Goal: Task Accomplishment & Management: Use online tool/utility

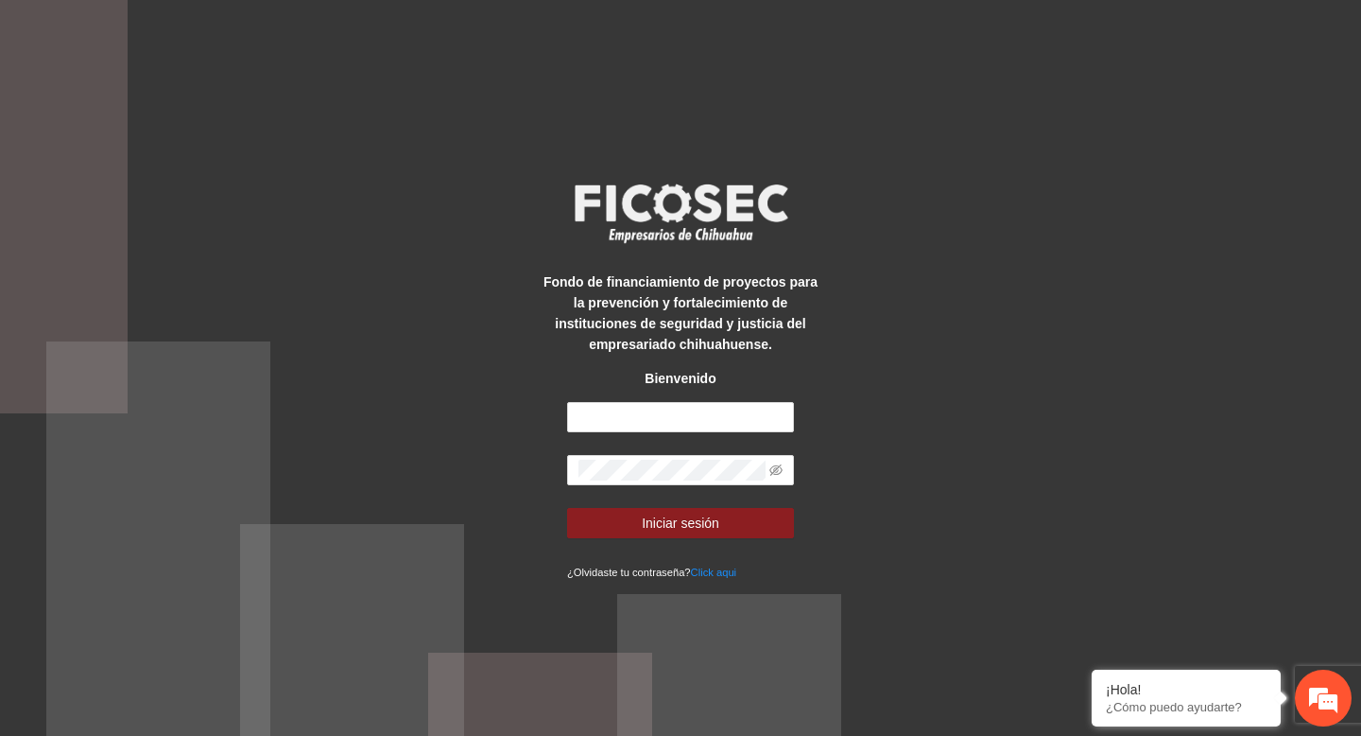
click at [583, 107] on div "Fondo de financiamiento de proyectos para la prevención y fortalecimiento de in…" at bounding box center [680, 368] width 1361 height 736
click at [668, 433] on form "Iniciar sesión ¿Olvidaste tu contraseña? Click aqui" at bounding box center [680, 492] width 227 height 180
click at [659, 427] on input "text" at bounding box center [680, 417] width 227 height 30
type input "**********"
click at [773, 472] on icon "eye-invisible" at bounding box center [776, 469] width 13 height 11
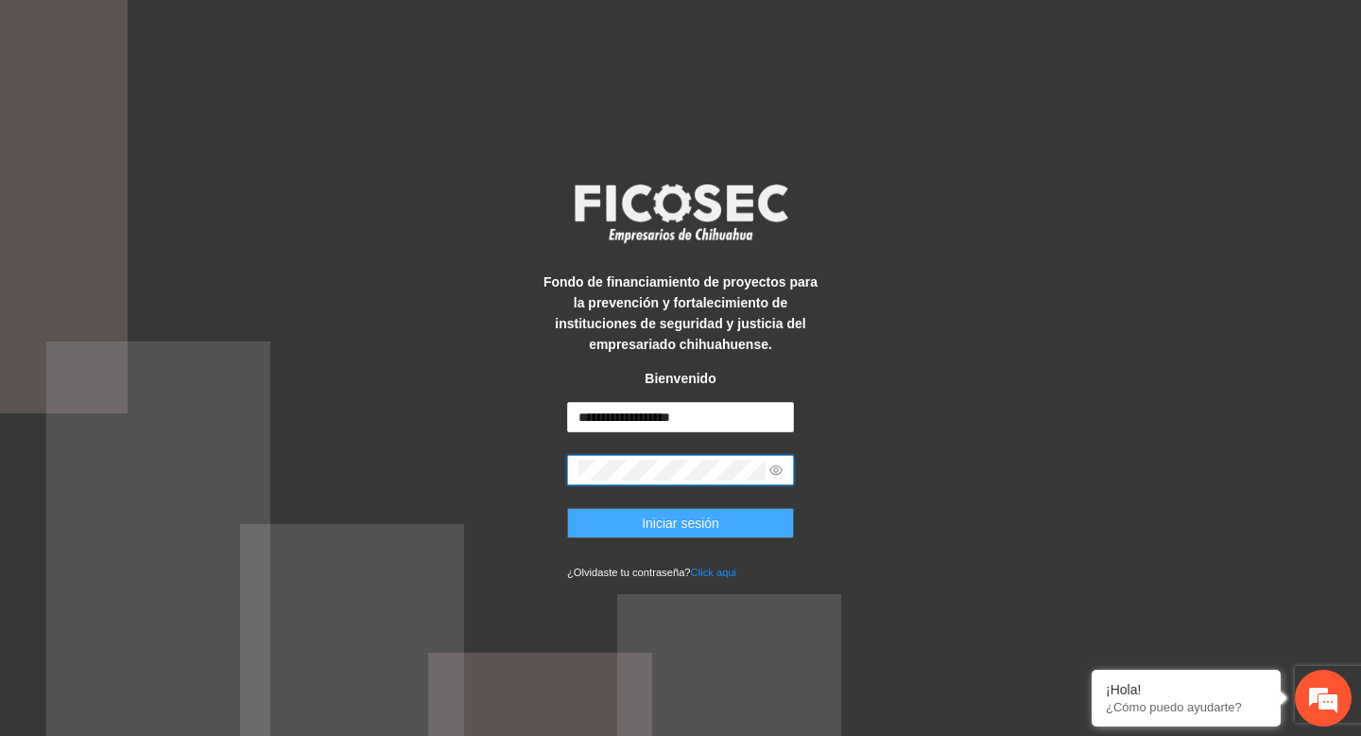
click at [658, 527] on span "Iniciar sesión" at bounding box center [681, 522] width 78 height 21
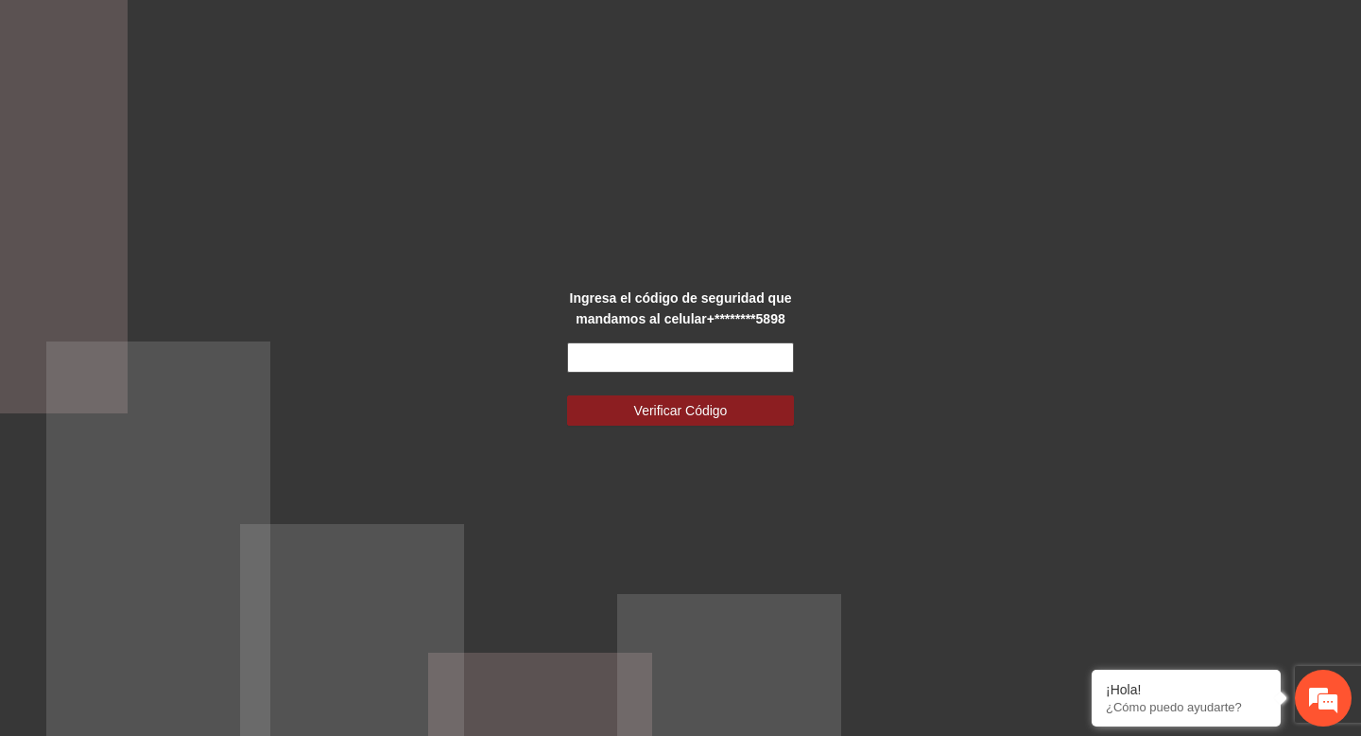
click at [619, 344] on input "text" at bounding box center [680, 357] width 227 height 30
paste input "******"
type input "******"
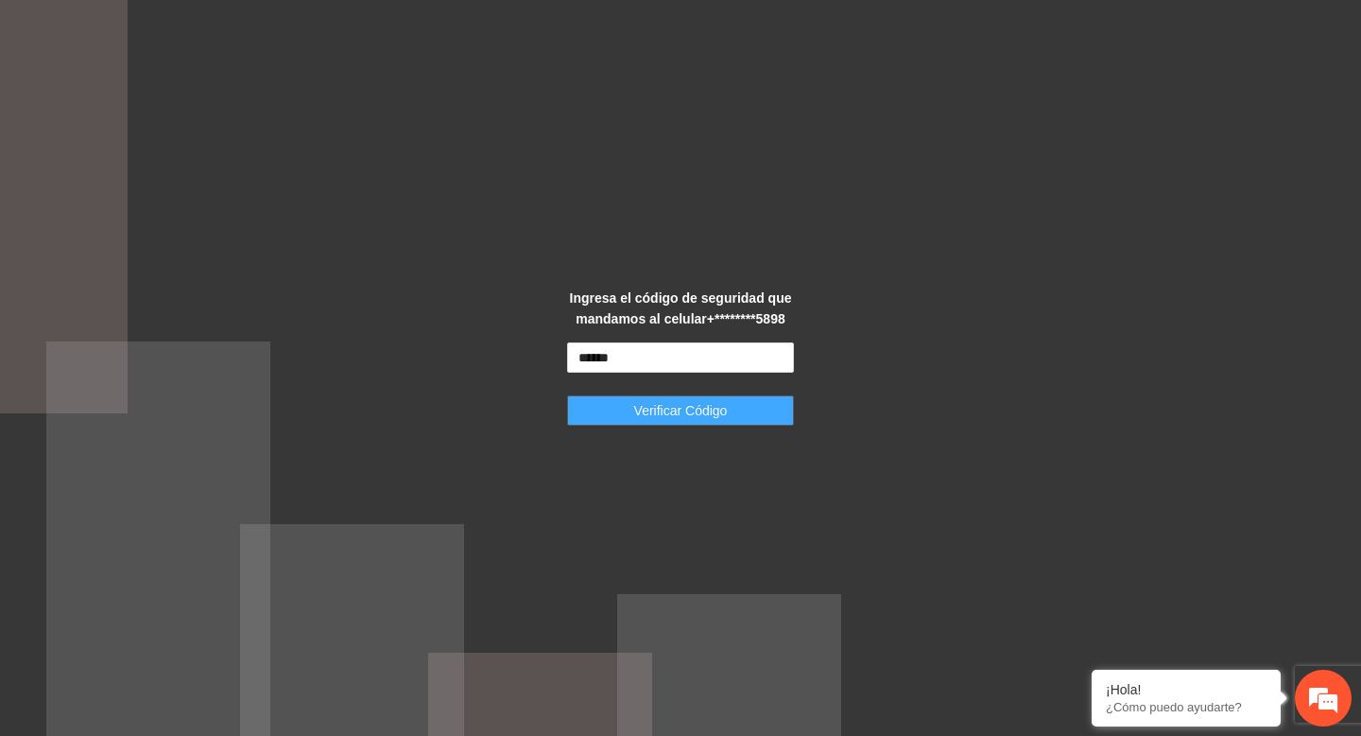
click at [656, 407] on span "Verificar Código" at bounding box center [681, 410] width 94 height 21
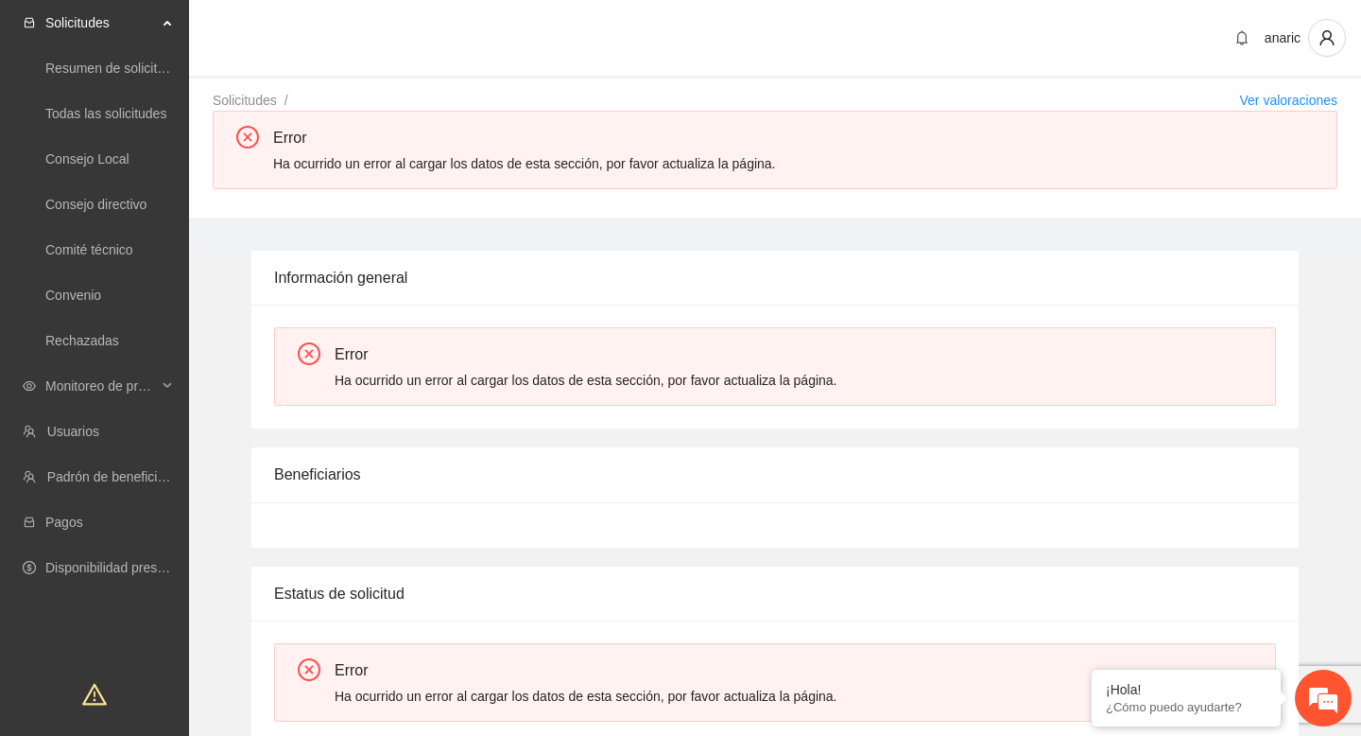
click at [520, 66] on div "anaric" at bounding box center [775, 39] width 1172 height 78
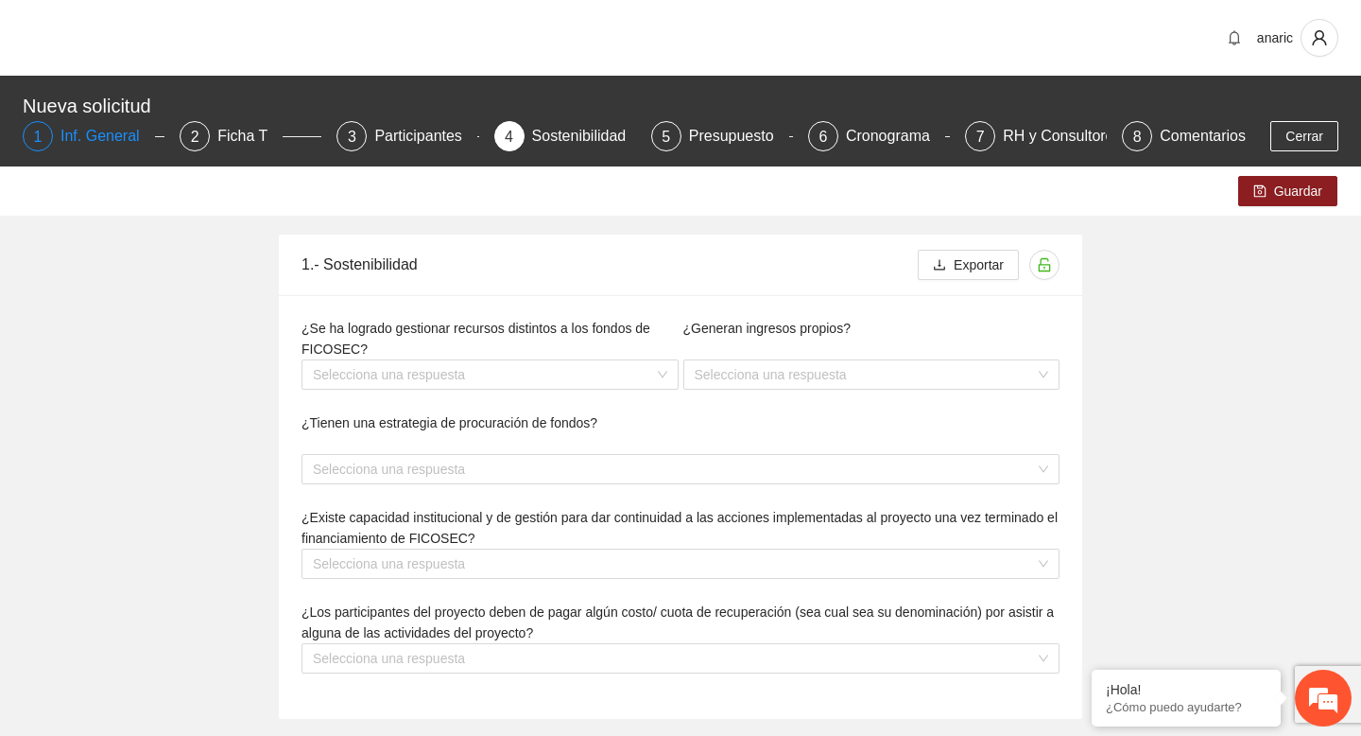
click at [111, 134] on div "Inf. General" at bounding box center [108, 136] width 95 height 30
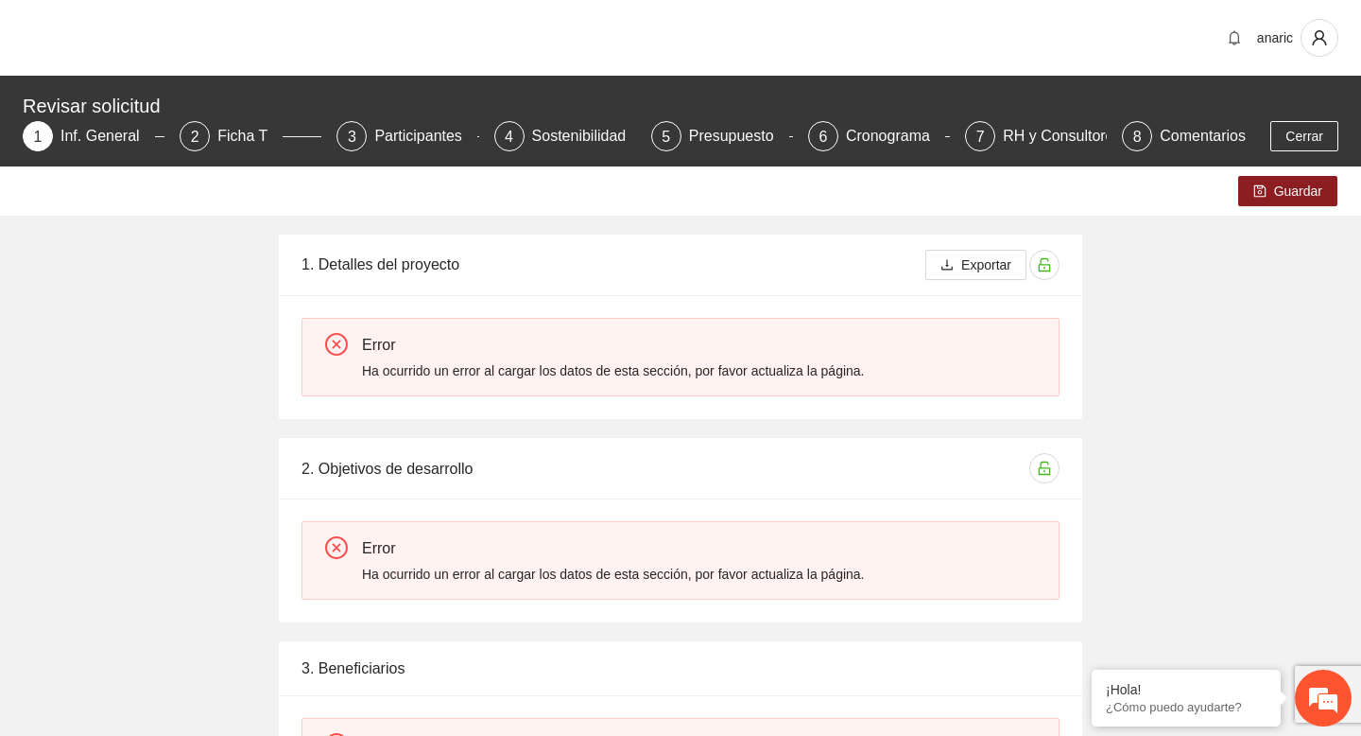
click at [152, 300] on div "Guardar 1. Detalles del proyecto Exportar Error Ha ocurrido un error al cargar …" at bounding box center [680, 594] width 1361 height 857
click at [558, 135] on div "Sostenibilidad" at bounding box center [587, 136] width 110 height 30
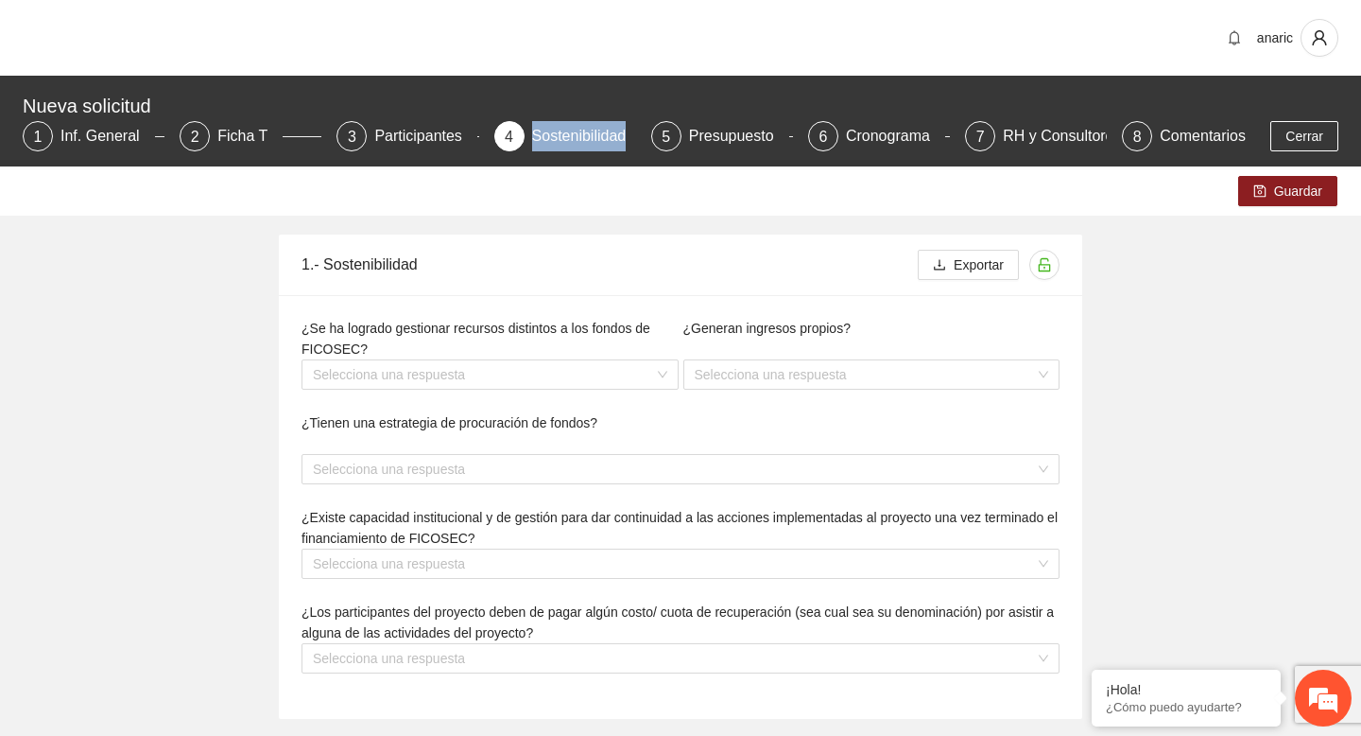
drag, startPoint x: 534, startPoint y: 136, endPoint x: 626, endPoint y: 136, distance: 91.7
click at [626, 136] on div "Sostenibilidad" at bounding box center [587, 136] width 110 height 30
copy div "Sostenibilidad"
